Goal: Task Accomplishment & Management: Manage account settings

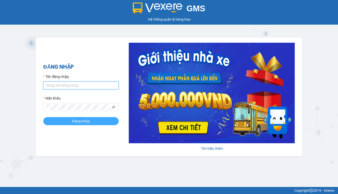
type input "thanh.duyquy"
click at [74, 122] on span "Đăng nhập" at bounding box center [81, 122] width 18 height 6
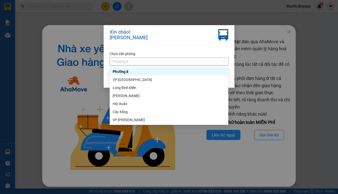
click at [228, 61] on div "Phường 8" at bounding box center [169, 62] width 119 height 8
click at [125, 119] on div "[PERSON_NAME]" at bounding box center [169, 120] width 113 height 6
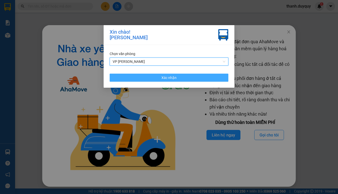
click at [167, 79] on span "Xác nhận" at bounding box center [169, 78] width 15 height 6
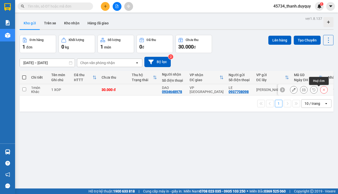
click at [323, 91] on icon at bounding box center [325, 90] width 4 height 4
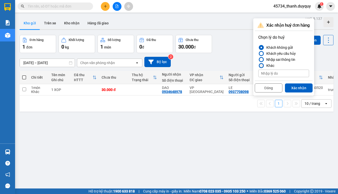
click at [263, 66] on div at bounding box center [262, 66] width 4 height 4
click at [259, 66] on input "Khác" at bounding box center [259, 66] width 0 height 0
click at [263, 61] on div at bounding box center [261, 59] width 5 height 5
click at [259, 60] on input "Nhập sai thông tin" at bounding box center [259, 60] width 0 height 0
click at [296, 88] on button "Xác nhận" at bounding box center [299, 88] width 28 height 9
